Goal: Task Accomplishment & Management: Complete application form

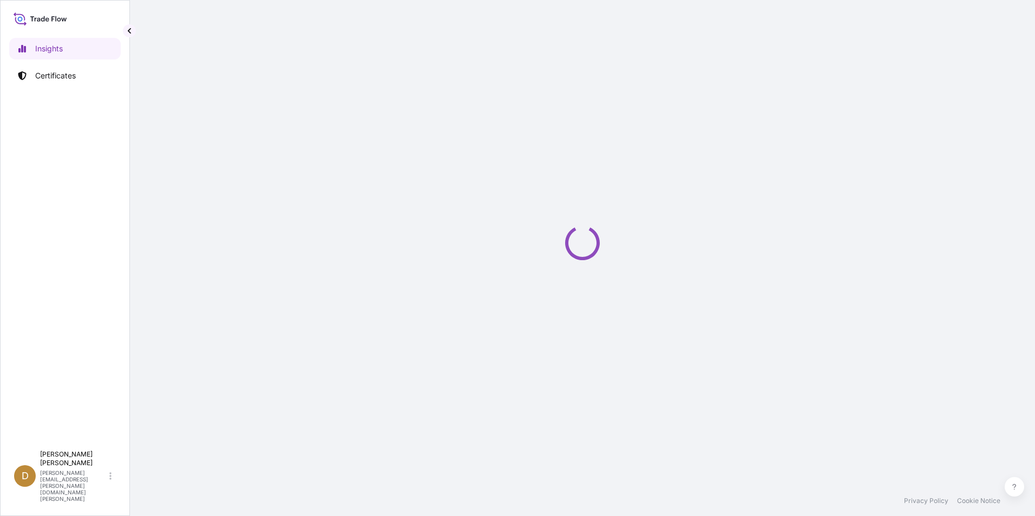
select select "2025"
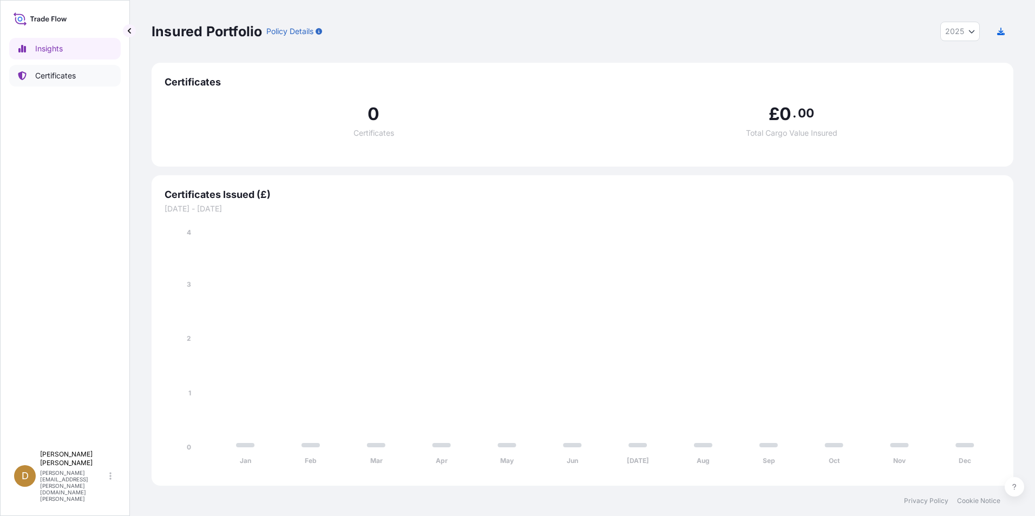
click at [61, 83] on link "Certificates" at bounding box center [64, 76] width 111 height 22
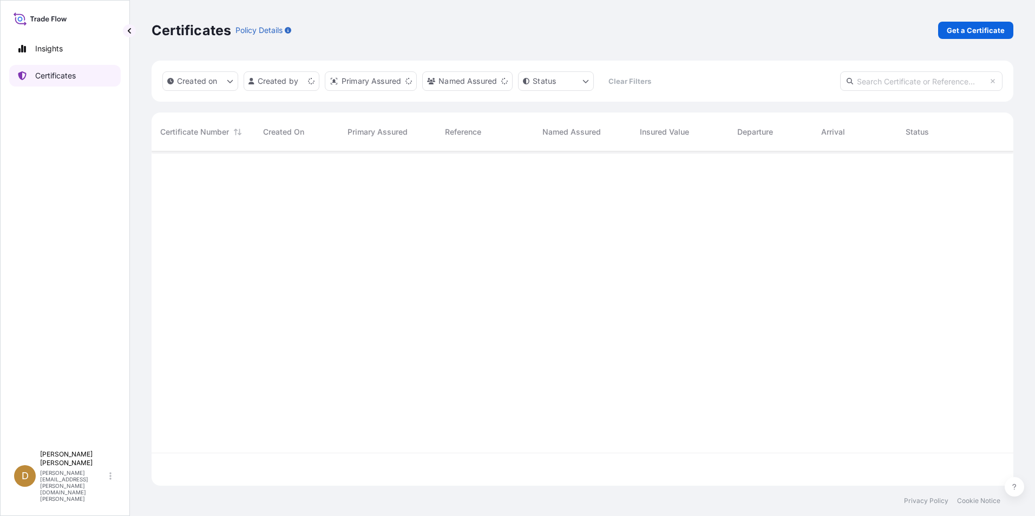
scroll to position [332, 853]
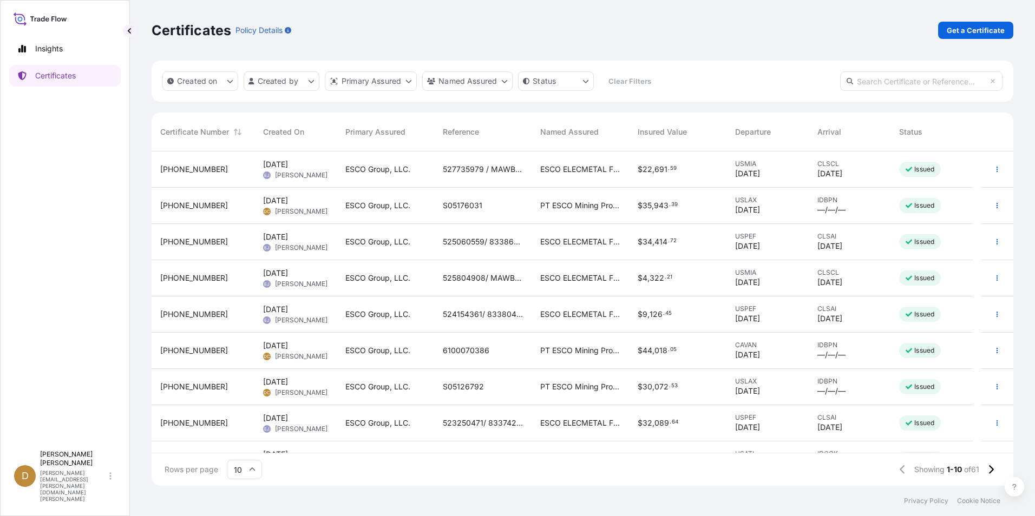
click at [974, 26] on p "Get a Certificate" at bounding box center [975, 30] width 58 height 11
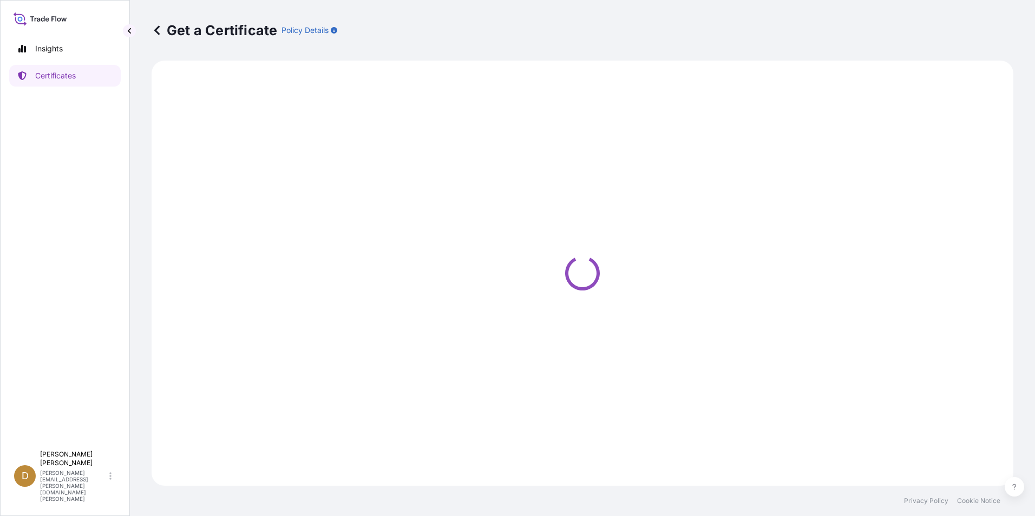
select select "Ocean Vessel"
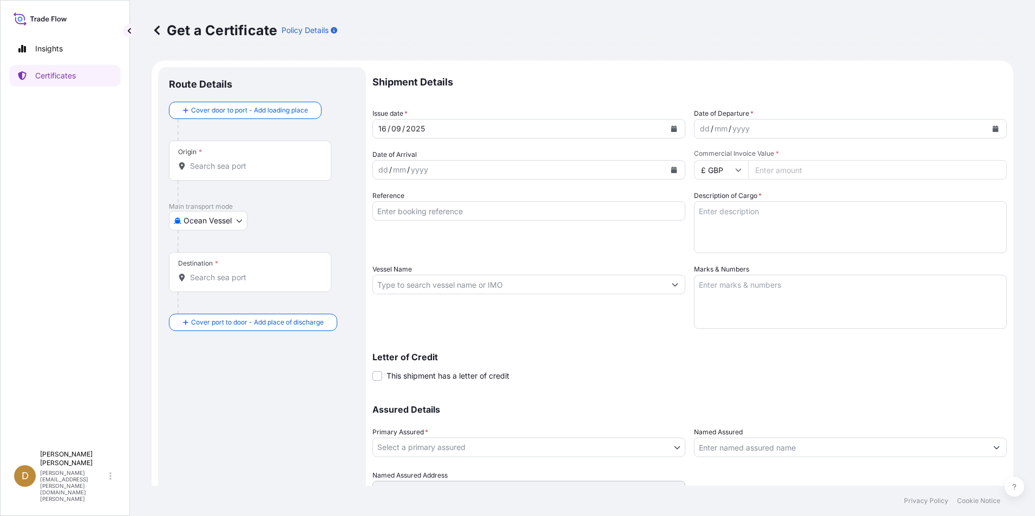
click at [241, 165] on input "Origin *" at bounding box center [254, 166] width 128 height 11
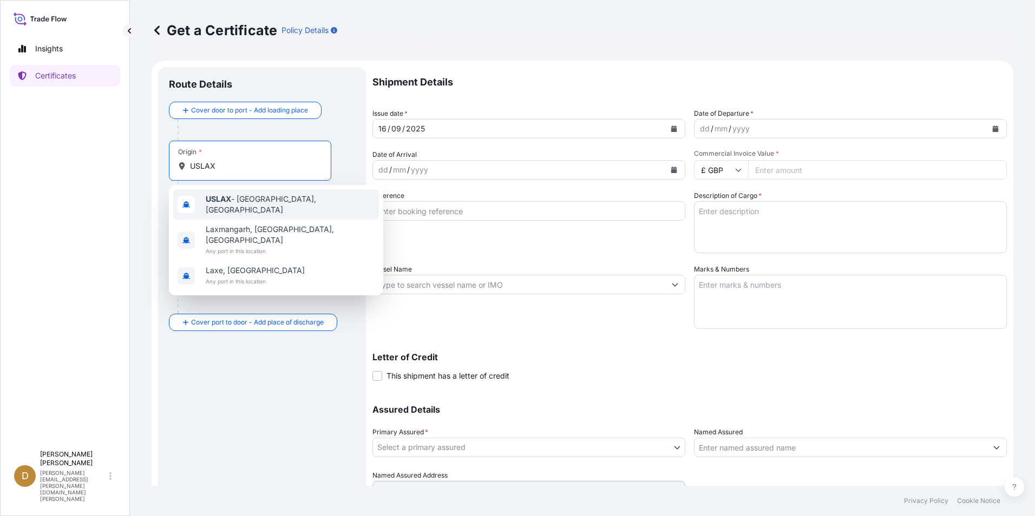
click at [258, 200] on span "USLAX - [GEOGRAPHIC_DATA], [GEOGRAPHIC_DATA]" at bounding box center [290, 205] width 169 height 22
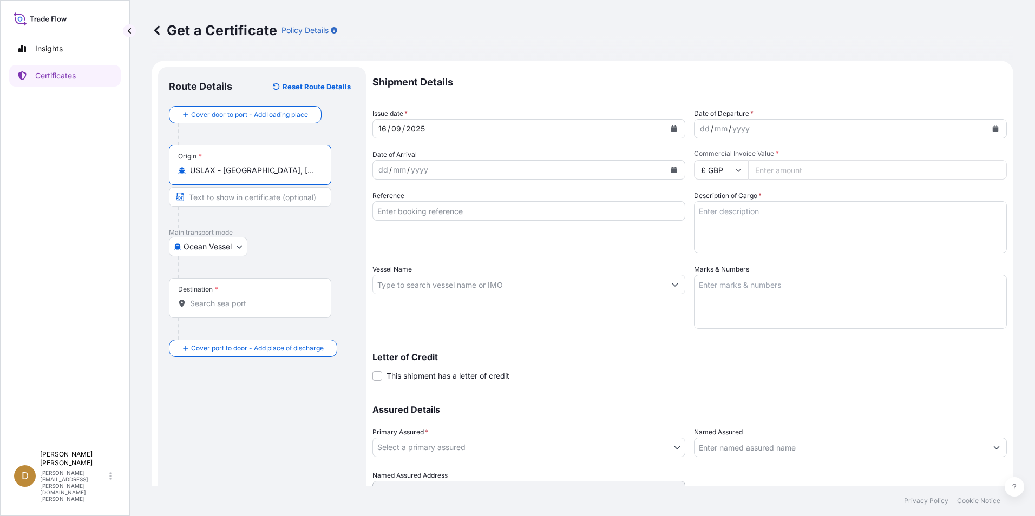
type input "USLAX - [GEOGRAPHIC_DATA], [GEOGRAPHIC_DATA]"
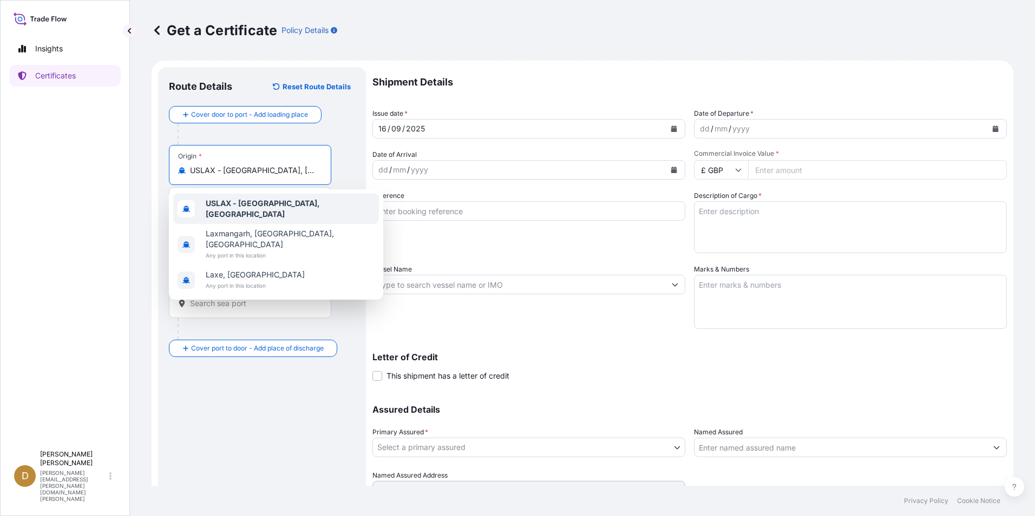
click at [284, 207] on b "USLAX - [GEOGRAPHIC_DATA], [GEOGRAPHIC_DATA]" at bounding box center [263, 209] width 114 height 20
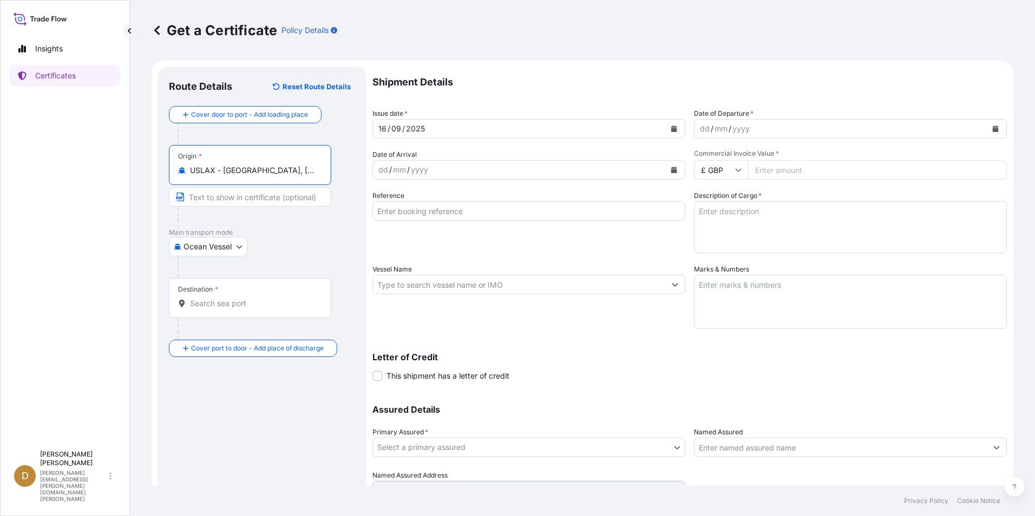
click at [222, 302] on input "Destination *" at bounding box center [254, 303] width 128 height 11
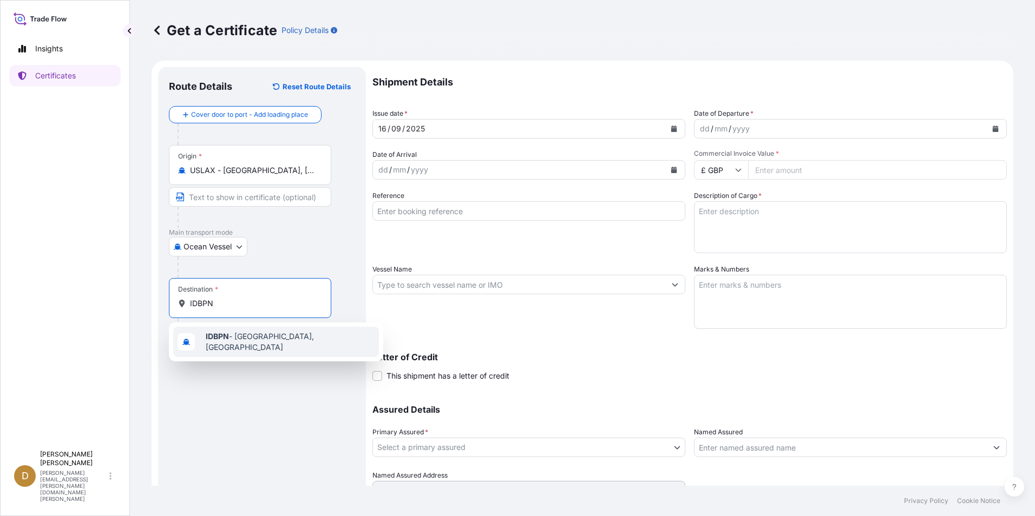
click at [228, 339] on b "IDBPN" at bounding box center [217, 336] width 23 height 9
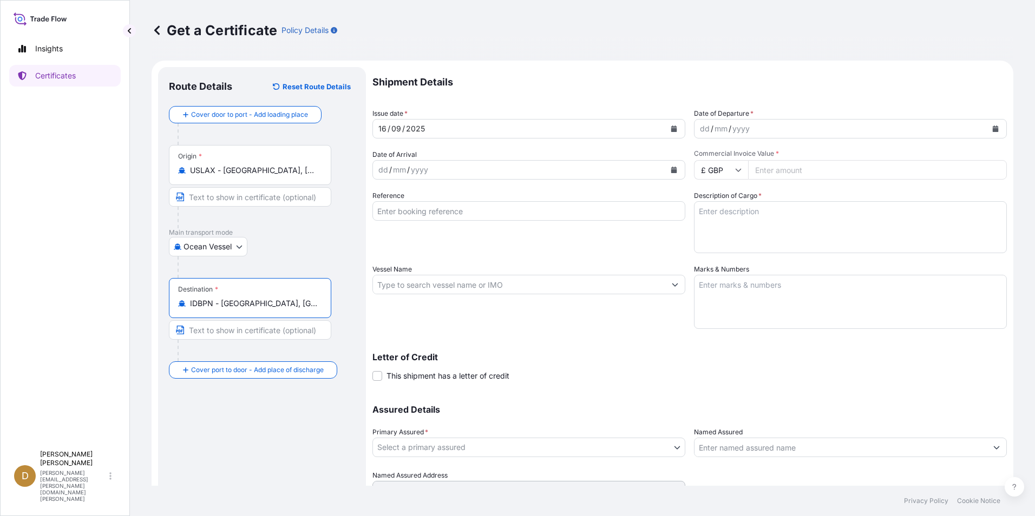
type input "IDBPN - [GEOGRAPHIC_DATA], [GEOGRAPHIC_DATA]"
click at [995, 127] on button "Calendar" at bounding box center [994, 128] width 17 height 17
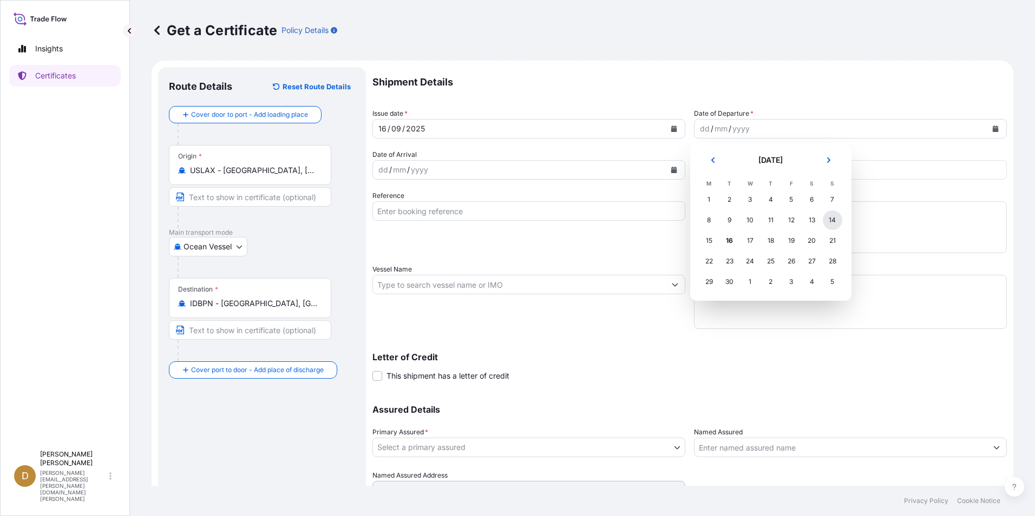
click at [831, 218] on div "14" at bounding box center [832, 220] width 19 height 19
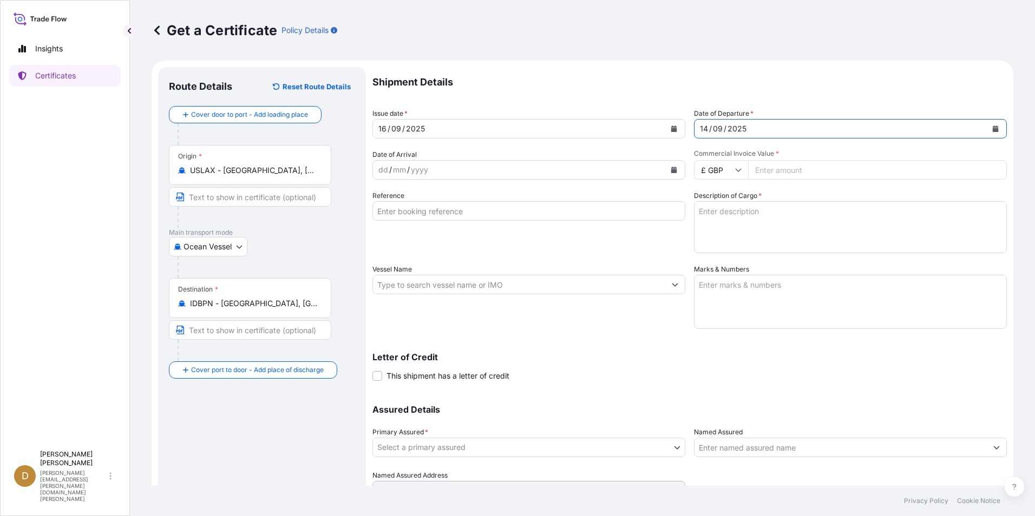
click at [736, 172] on icon at bounding box center [738, 170] width 6 height 6
click at [716, 244] on div "$ USD" at bounding box center [716, 245] width 45 height 21
type input "$ USD"
click at [572, 228] on div "Reference" at bounding box center [528, 221] width 313 height 63
click at [775, 176] on input "Commercial Invoice Value *" at bounding box center [877, 169] width 259 height 19
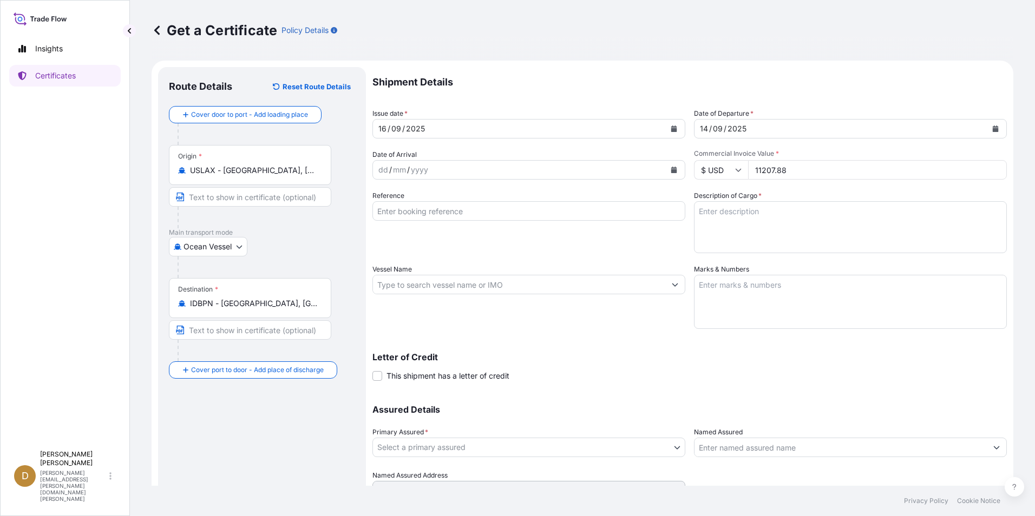
type input "11207.88"
click at [768, 211] on textarea "Description of Cargo *" at bounding box center [850, 227] width 313 height 52
click at [723, 216] on textarea "Description of Cargo *" at bounding box center [850, 227] width 313 height 52
paste textarea "[PHONE_NUMBER] Cotters and Locking Devices"
click at [884, 215] on textarea "[PHONE_NUMBER] Cotters and Locking Devices" at bounding box center [850, 227] width 313 height 52
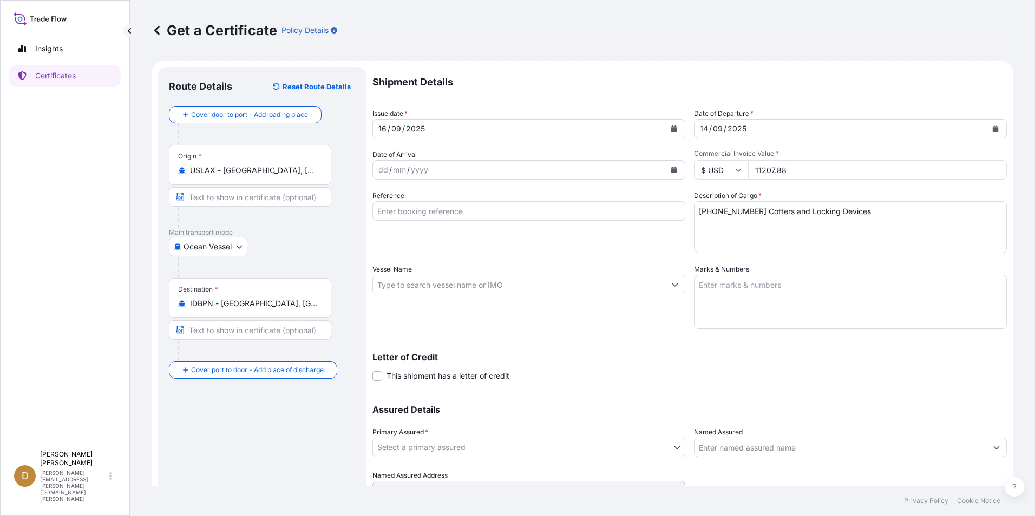
click at [878, 215] on textarea "[PHONE_NUMBER] Cotters and Locking Devices" at bounding box center [850, 227] width 313 height 52
paste textarea "8431.49.90.44 Excavating Teeth"
click at [832, 225] on textarea "7318.24.00.00 Cotters and Locking Devices 8431.49.90.44 Excavating Teeth" at bounding box center [850, 227] width 313 height 52
paste textarea "8205.59.55.60 Other Hand Tools"
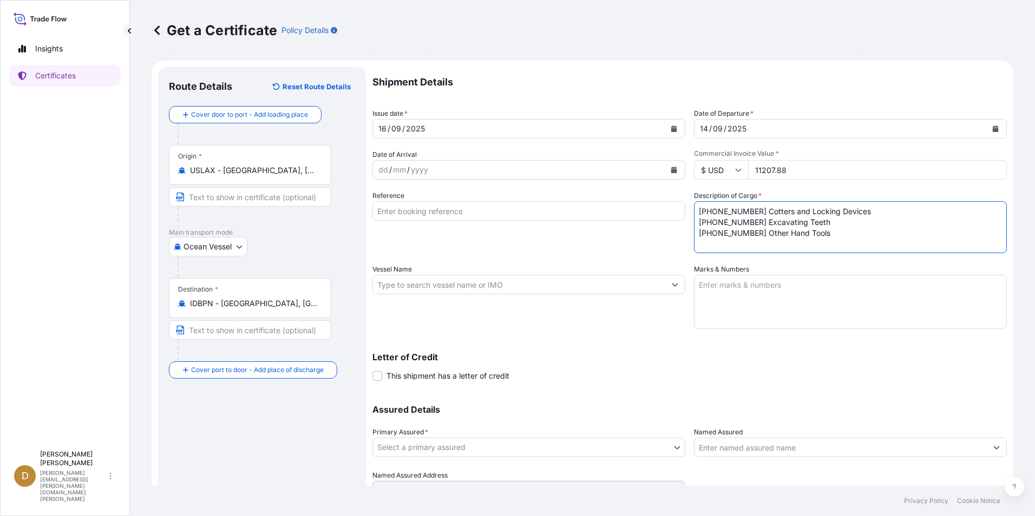
type textarea "7318.24.00.00 Cotters and Locking Devices 8431.49.90.44 Excavating Teeth 8205.5…"
click at [853, 239] on textarea "7318.24.00.00 Cotters and Locking Devices 8431.49.90.44 Excavating Teeth 8205.5…" at bounding box center [850, 227] width 313 height 52
click at [452, 206] on input "Reference" at bounding box center [528, 210] width 313 height 19
paste input "S05176037"
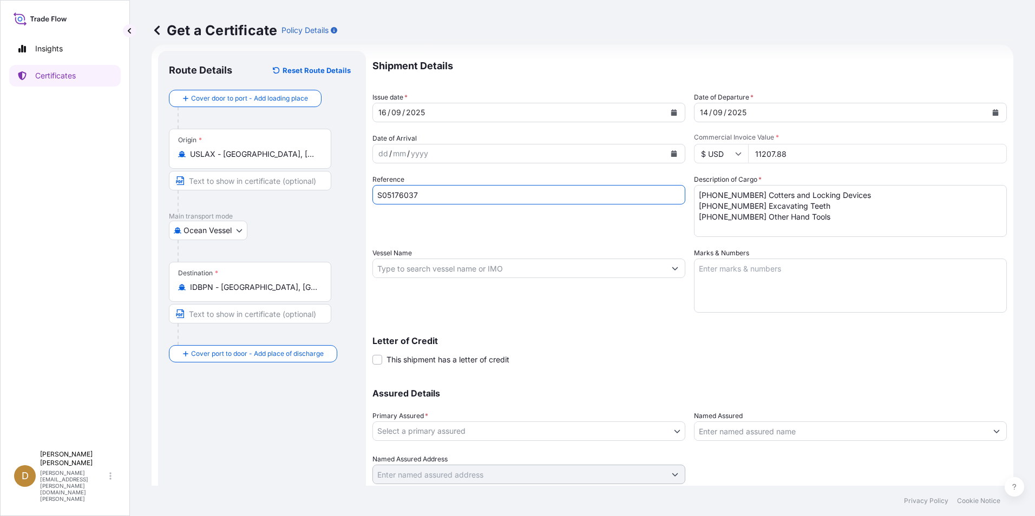
scroll to position [51, 0]
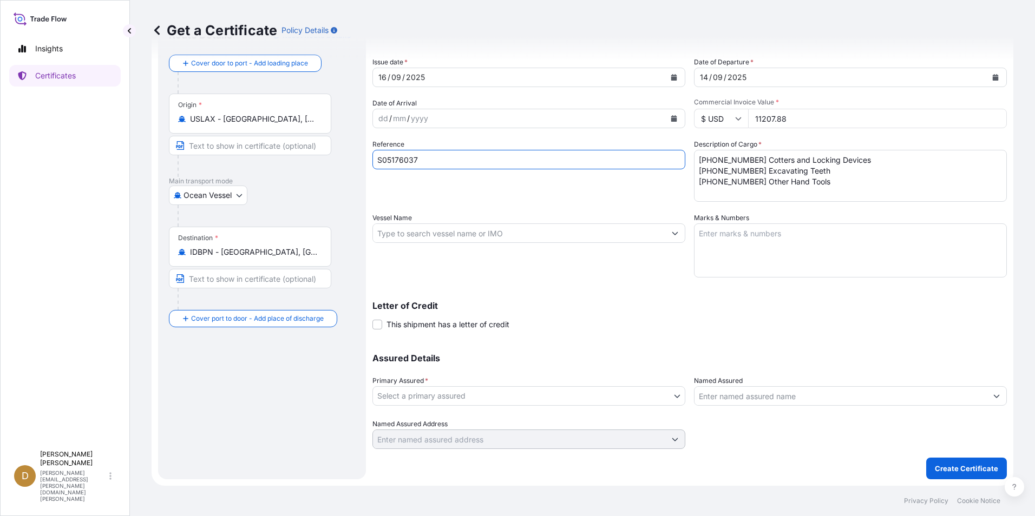
type input "S05176037"
click at [459, 411] on div "Assured Details Primary Assured * Select a primary assured ESCO Group, LLC. Nam…" at bounding box center [689, 395] width 634 height 108
click at [464, 398] on body "Insights Certificates D Dancel Canelas dancel.canelas@mail.weir Get a Certifica…" at bounding box center [517, 258] width 1035 height 516
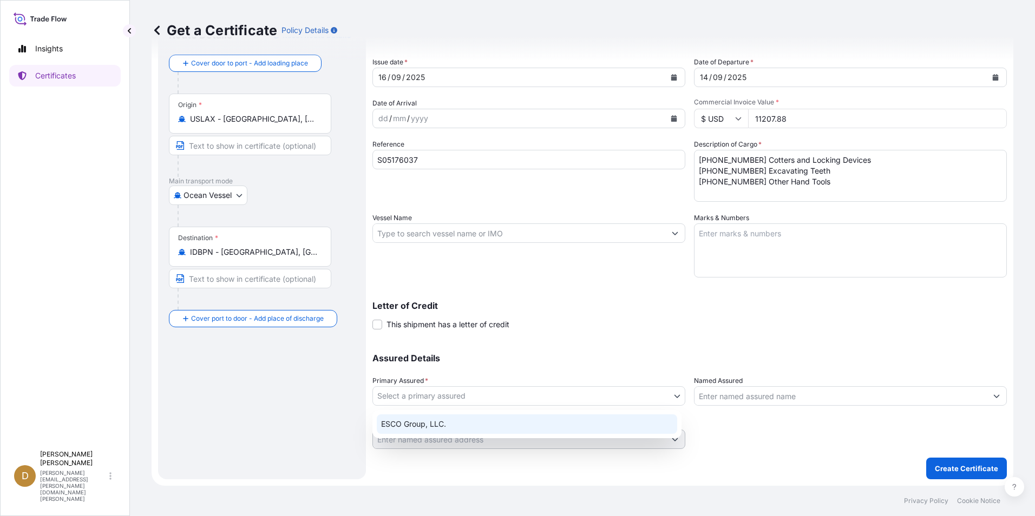
click at [417, 423] on div "ESCO Group, LLC." at bounding box center [527, 424] width 300 height 19
select select "31790"
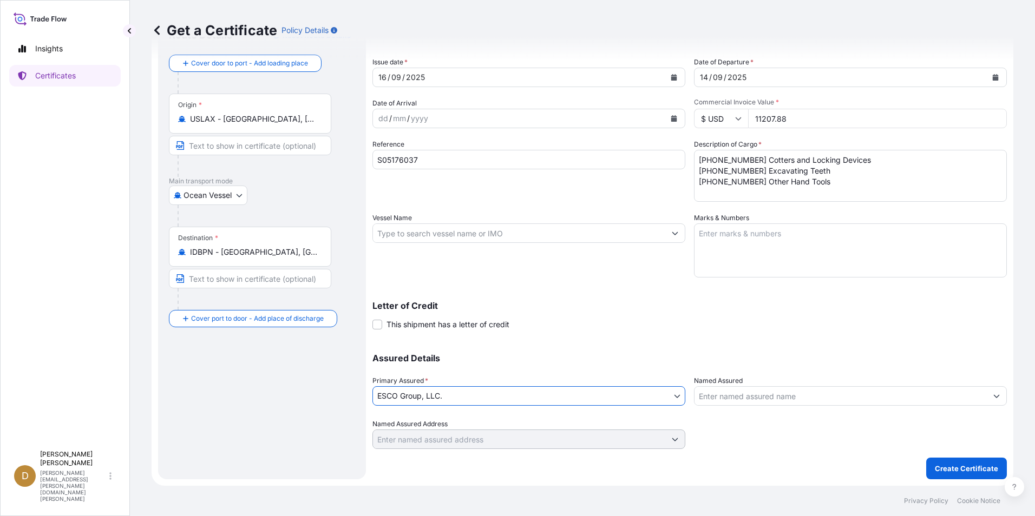
click at [769, 397] on input "Named Assured" at bounding box center [840, 395] width 292 height 19
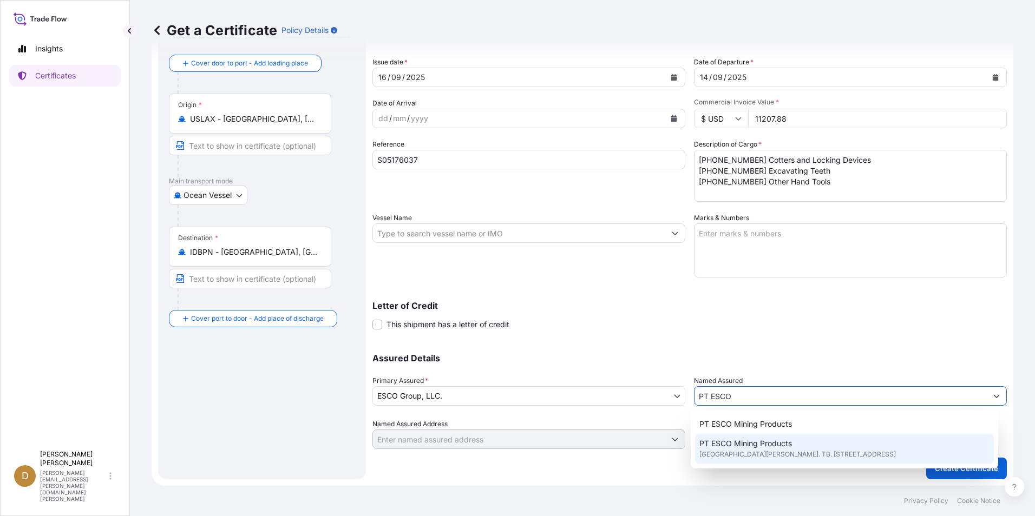
click at [740, 444] on span "PT ESCO Mining Products" at bounding box center [745, 443] width 93 height 11
type input "PT ESCO Mining Products"
type input "Cibis Eight Building 3rd Floor # 304 Cibis Park JL. TB. Simatupang No. 2"
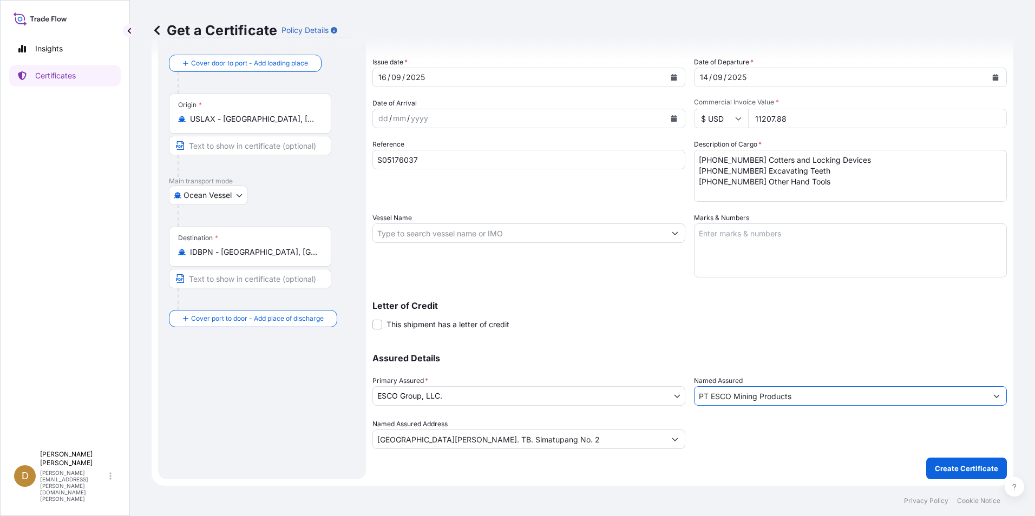
type input "PT ESCO Mining Products"
click at [766, 298] on div "Letter of Credit This shipment has a letter of credit Letter of credit * Letter…" at bounding box center [689, 309] width 634 height 42
click at [952, 463] on p "Create Certificate" at bounding box center [966, 468] width 63 height 11
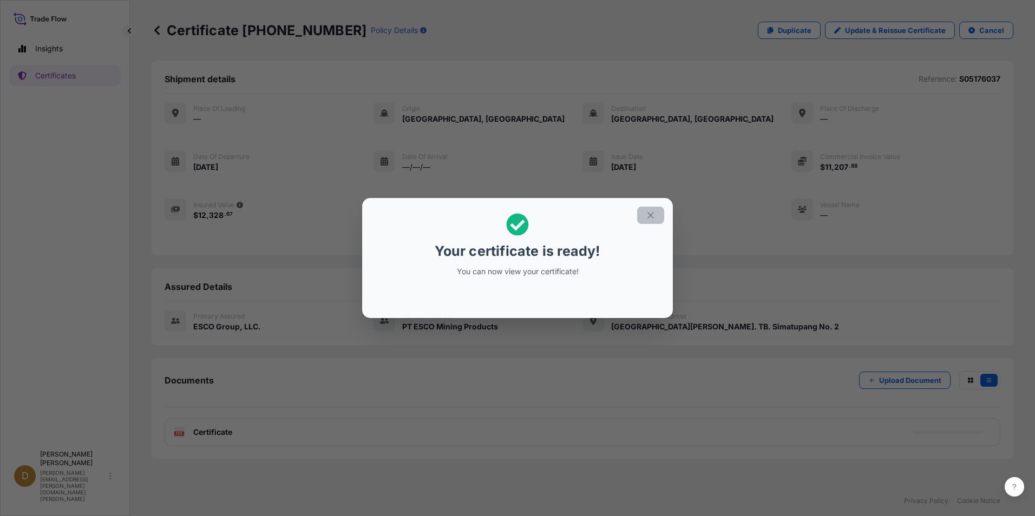
click at [646, 219] on icon "button" at bounding box center [651, 216] width 10 height 10
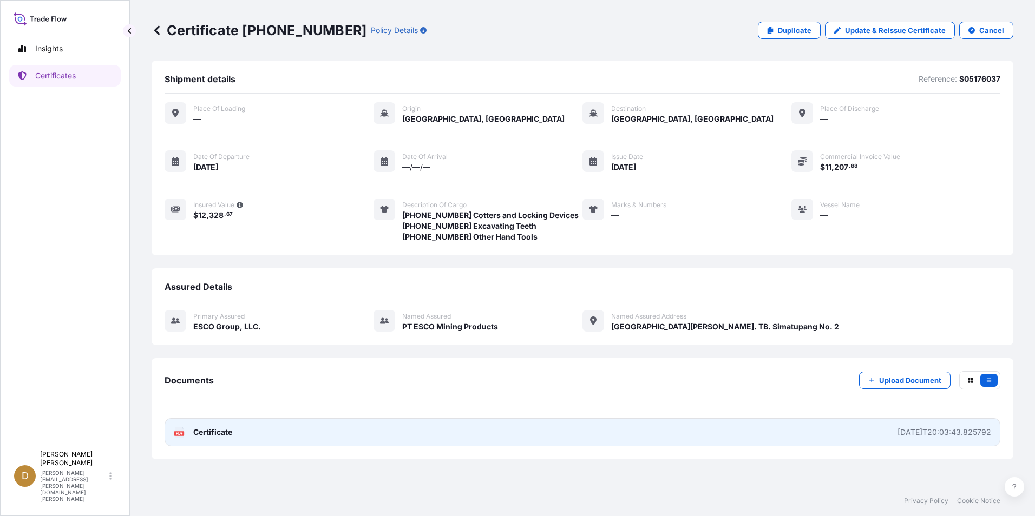
click at [905, 433] on div "2025-09-16T20:03:43.825792" at bounding box center [944, 432] width 94 height 11
